Goal: Task Accomplishment & Management: Use online tool/utility

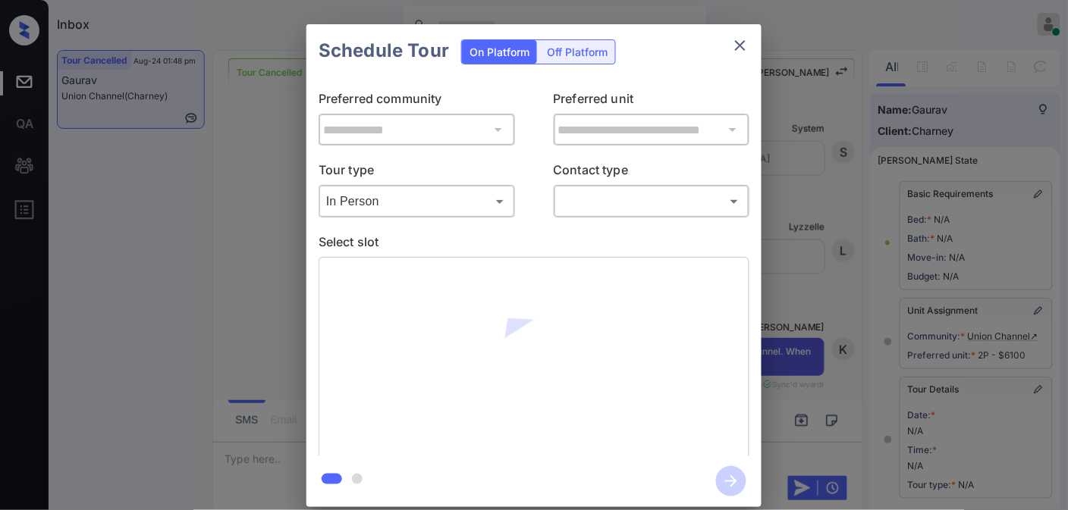
scroll to position [84, 0]
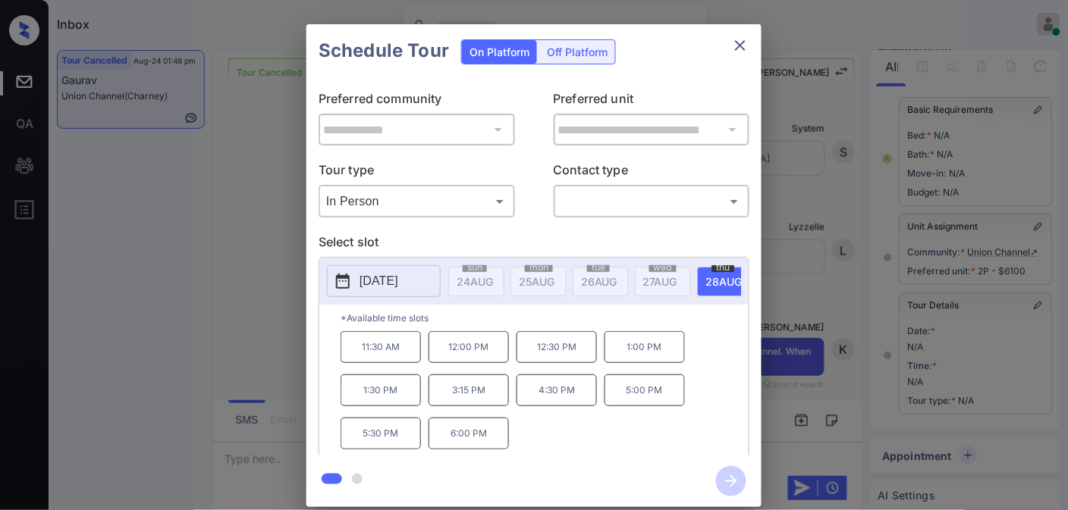
click at [686, 65] on div "Schedule Tour On Platform Off Platform" at bounding box center [533, 50] width 455 height 53
click at [743, 41] on icon "close" at bounding box center [740, 45] width 18 height 18
